Goal: Check status

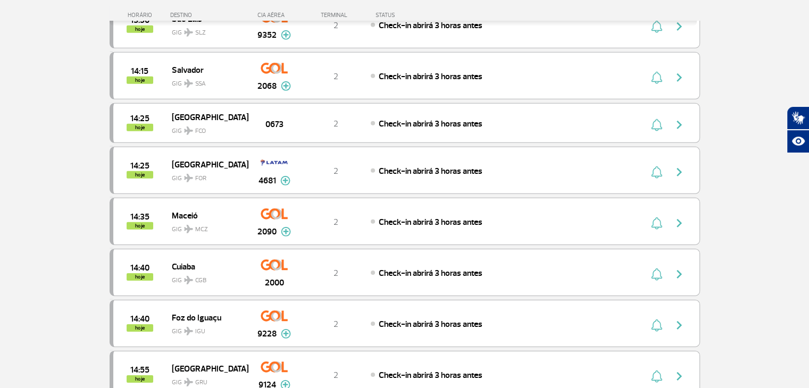
scroll to position [3192, 0]
